Goal: Information Seeking & Learning: Check status

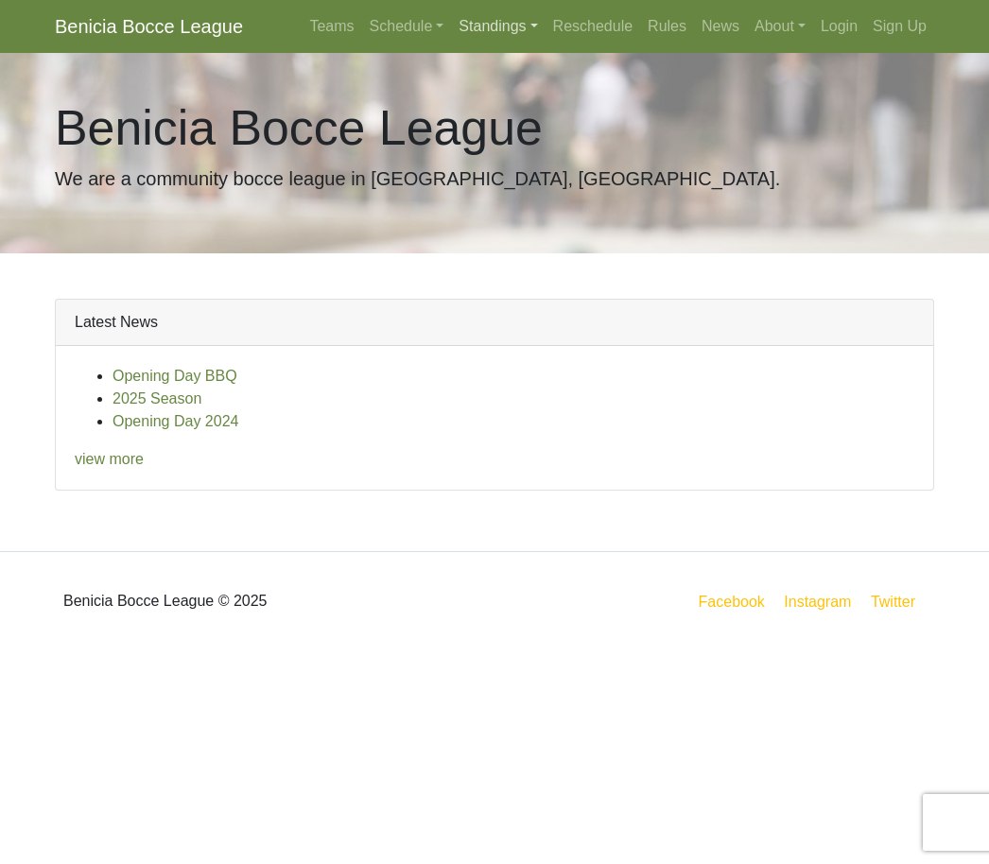
click at [477, 35] on link "Standings" at bounding box center [498, 27] width 94 height 38
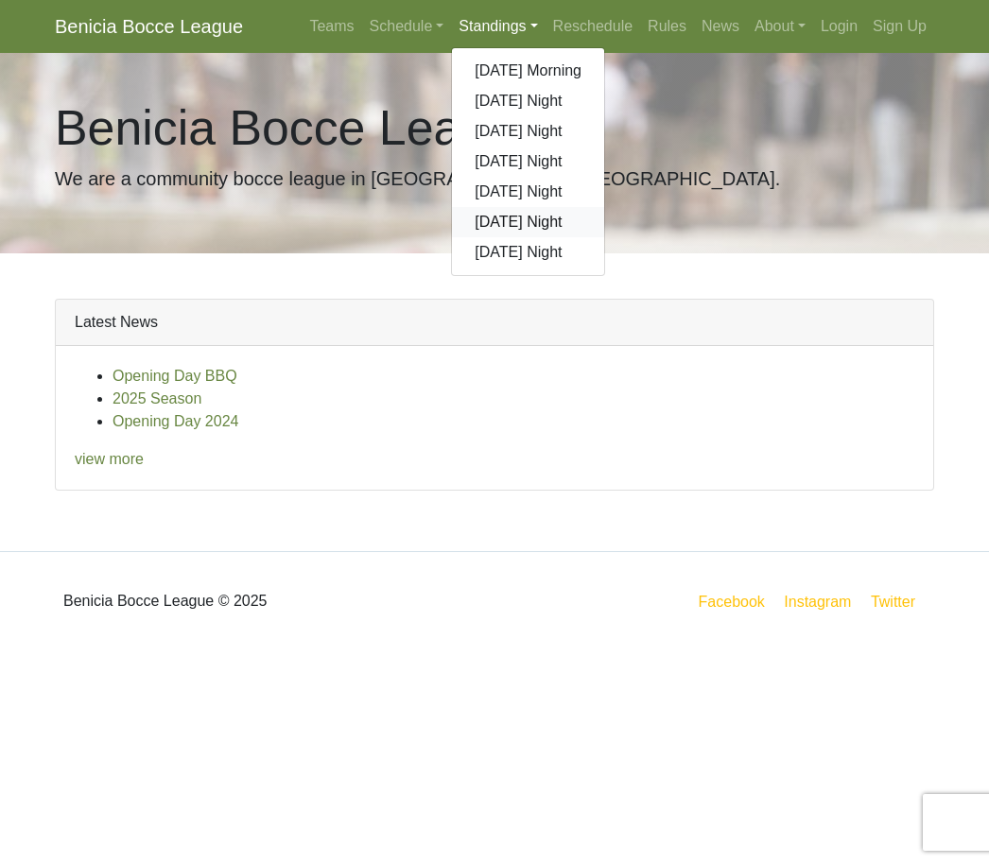
click at [521, 223] on link "[DATE] Night" at bounding box center [528, 222] width 152 height 30
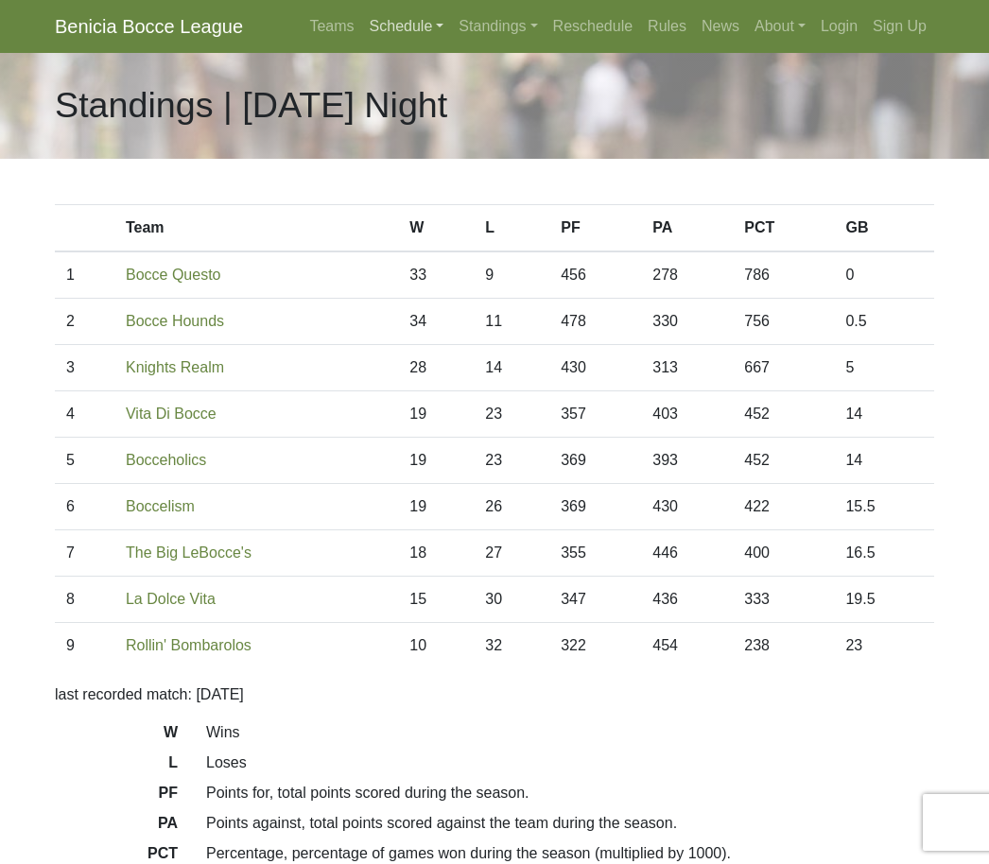
click at [377, 26] on link "Schedule" at bounding box center [407, 27] width 90 height 38
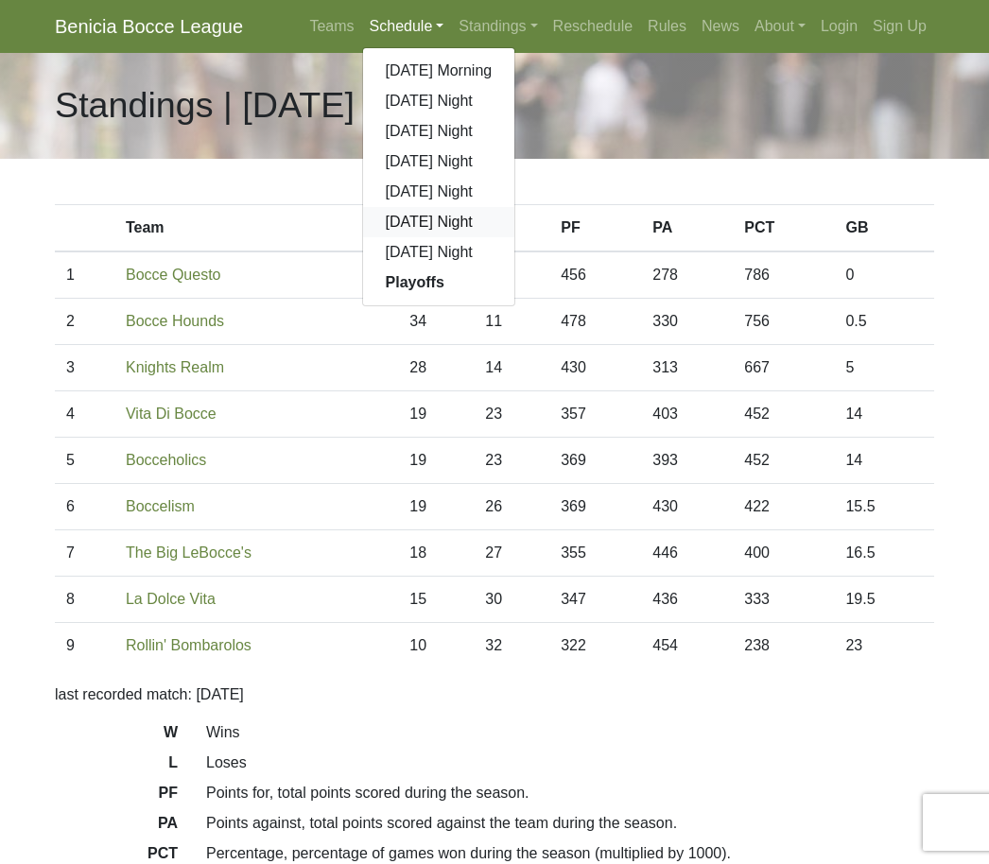
click at [394, 220] on link "[DATE] Night" at bounding box center [439, 222] width 152 height 30
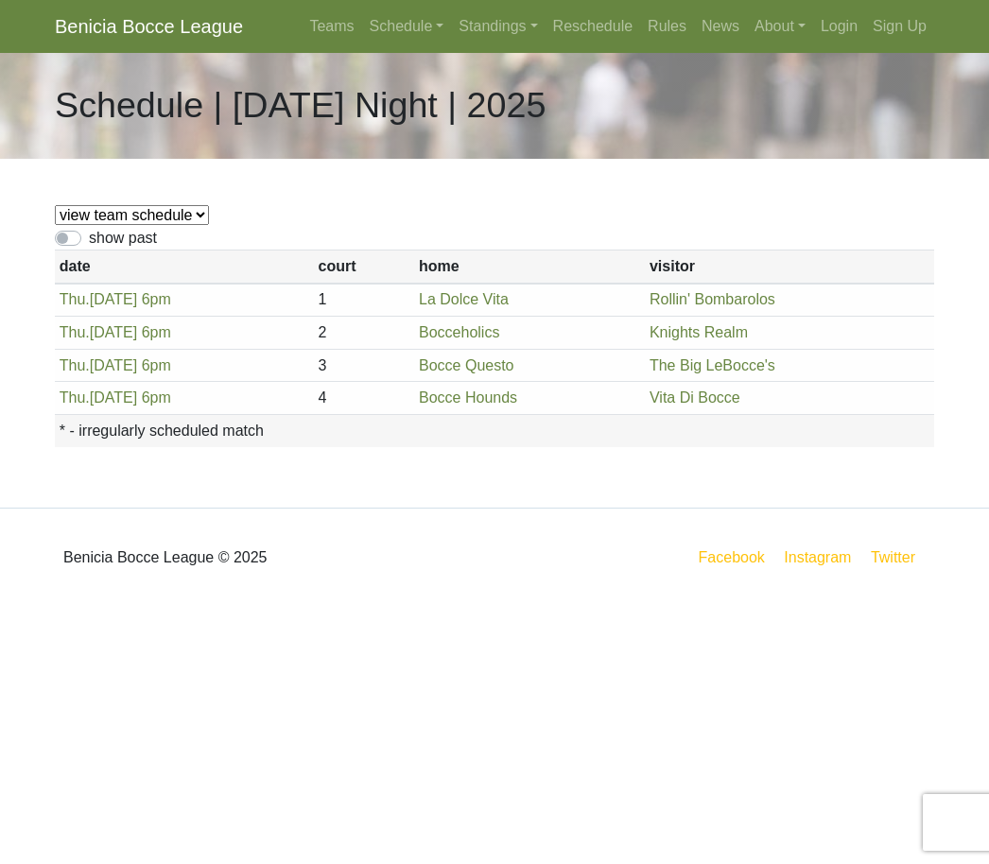
click at [132, 248] on label "show past" at bounding box center [123, 238] width 68 height 23
click at [101, 239] on input "show past" at bounding box center [95, 233] width 12 height 12
checkbox input "true"
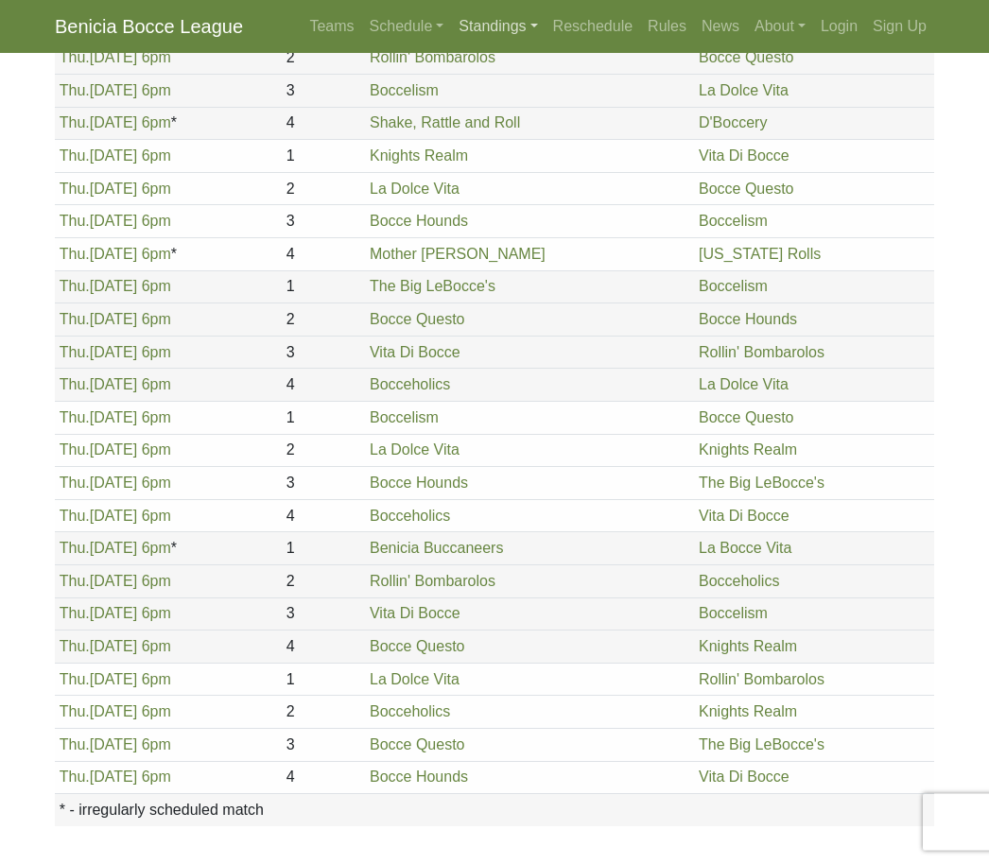
scroll to position [1943, 0]
click at [478, 34] on link "Standings" at bounding box center [498, 27] width 94 height 38
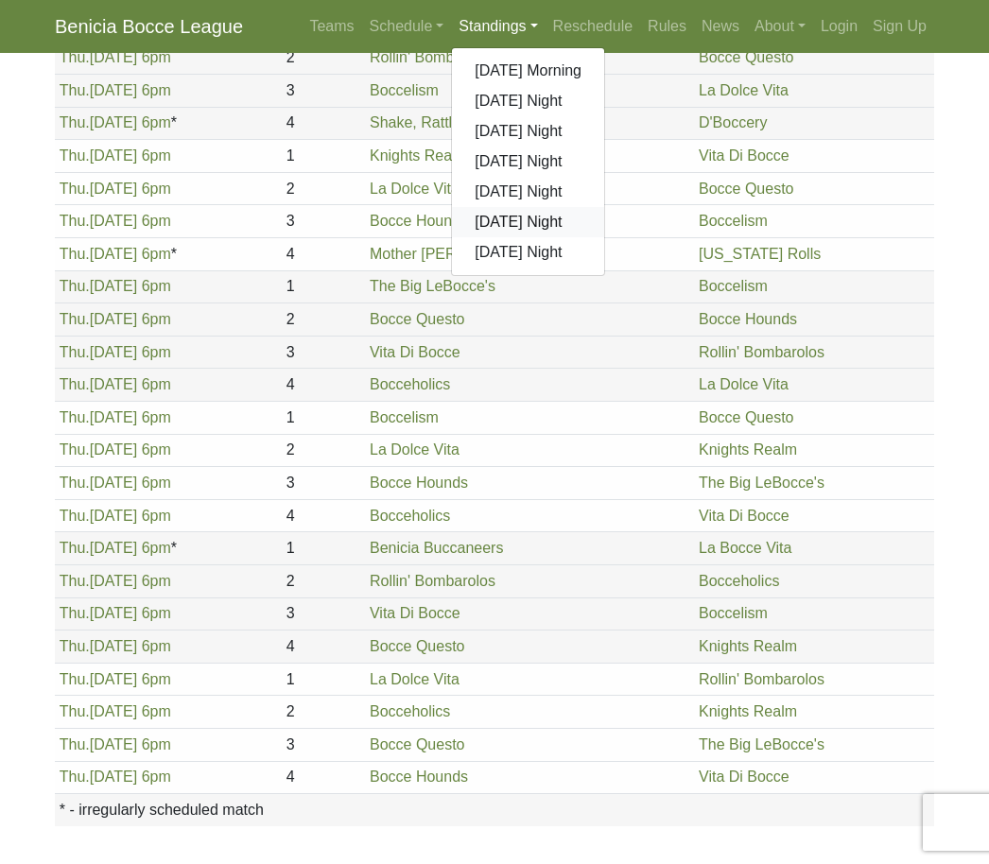
click at [503, 234] on link "[DATE] Night" at bounding box center [528, 222] width 152 height 30
